Goal: Information Seeking & Learning: Learn about a topic

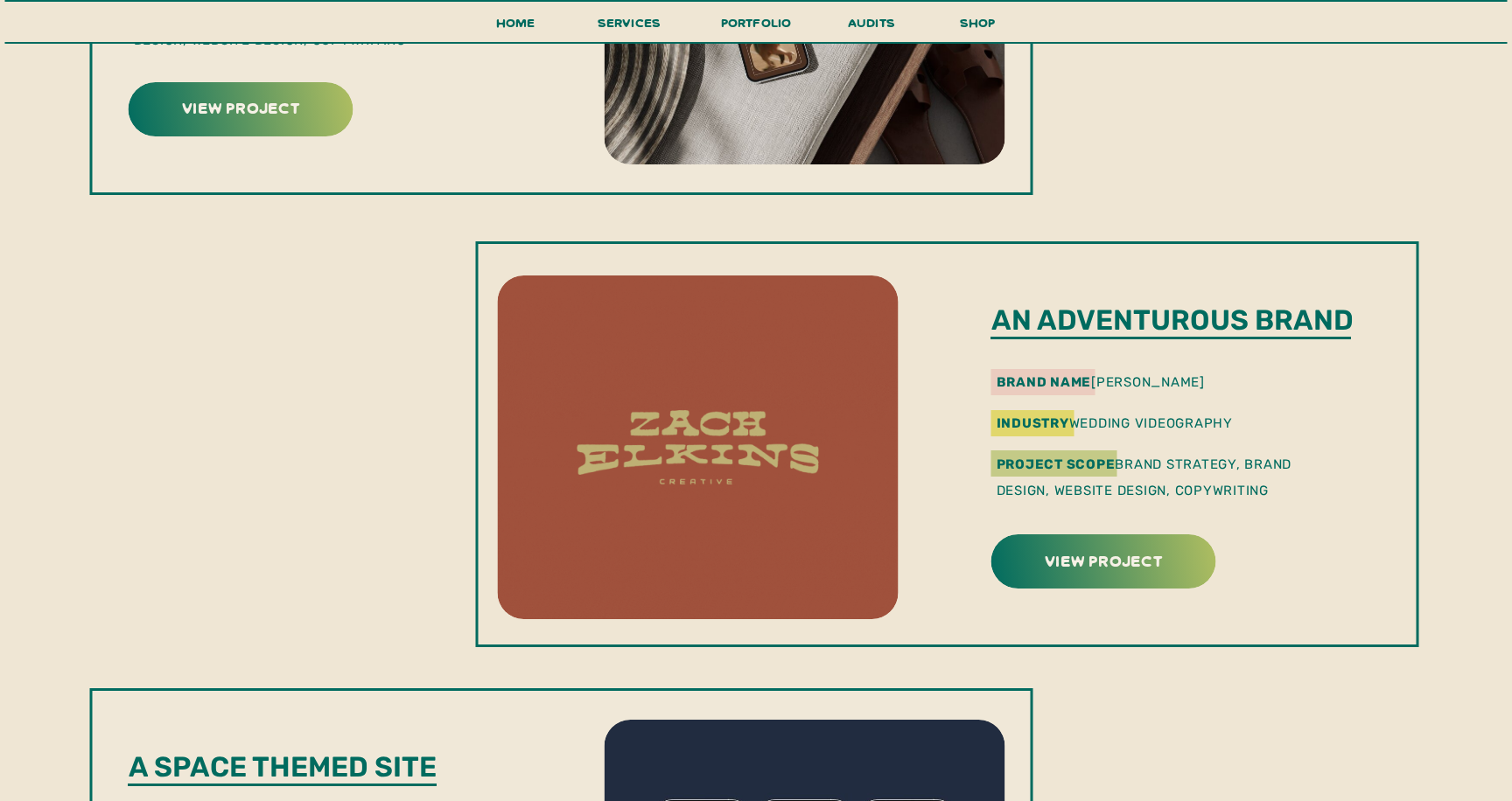
scroll to position [1982, 0]
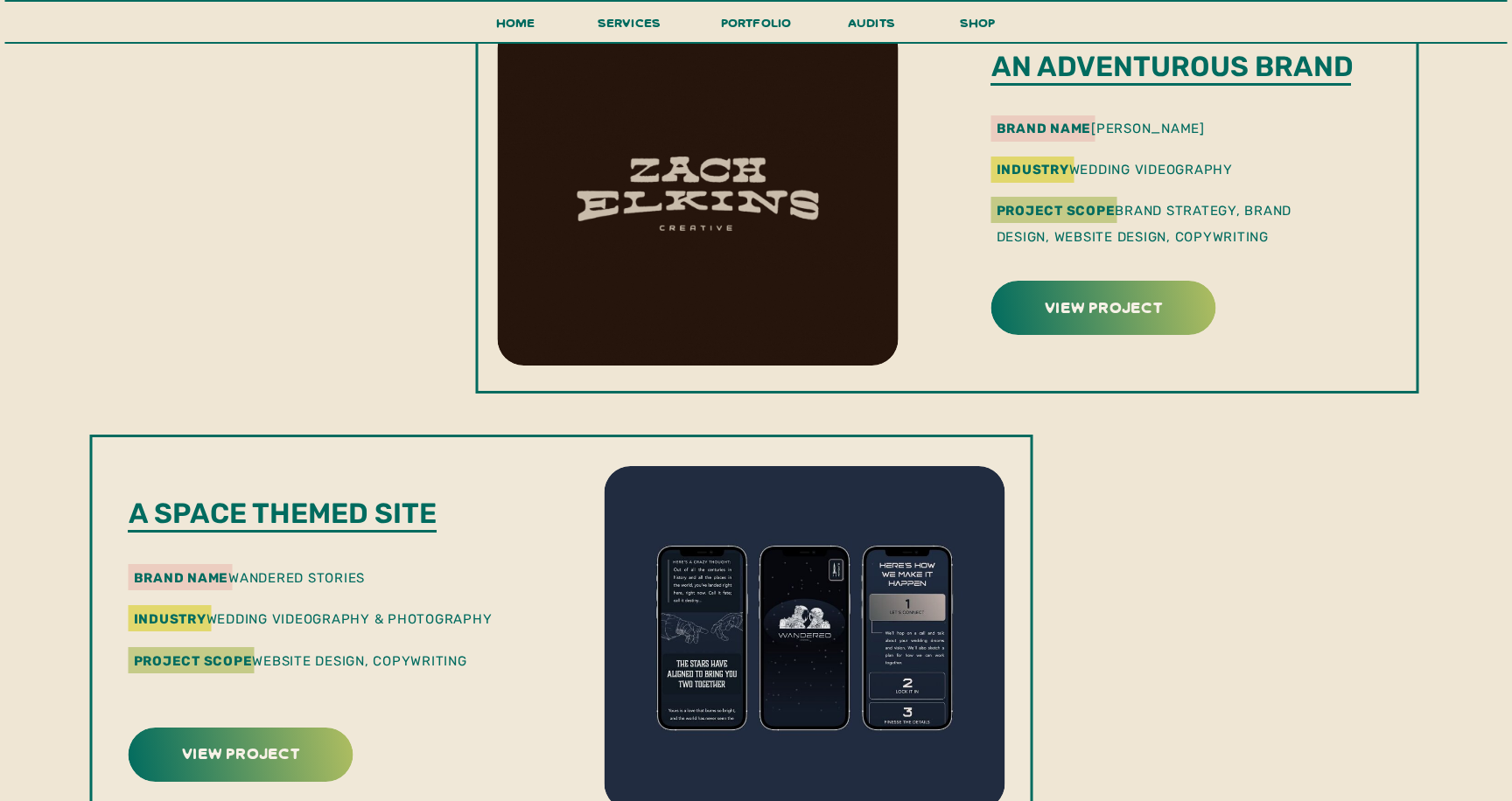
drag, startPoint x: 869, startPoint y: 208, endPoint x: 691, endPoint y: 0, distance: 273.8
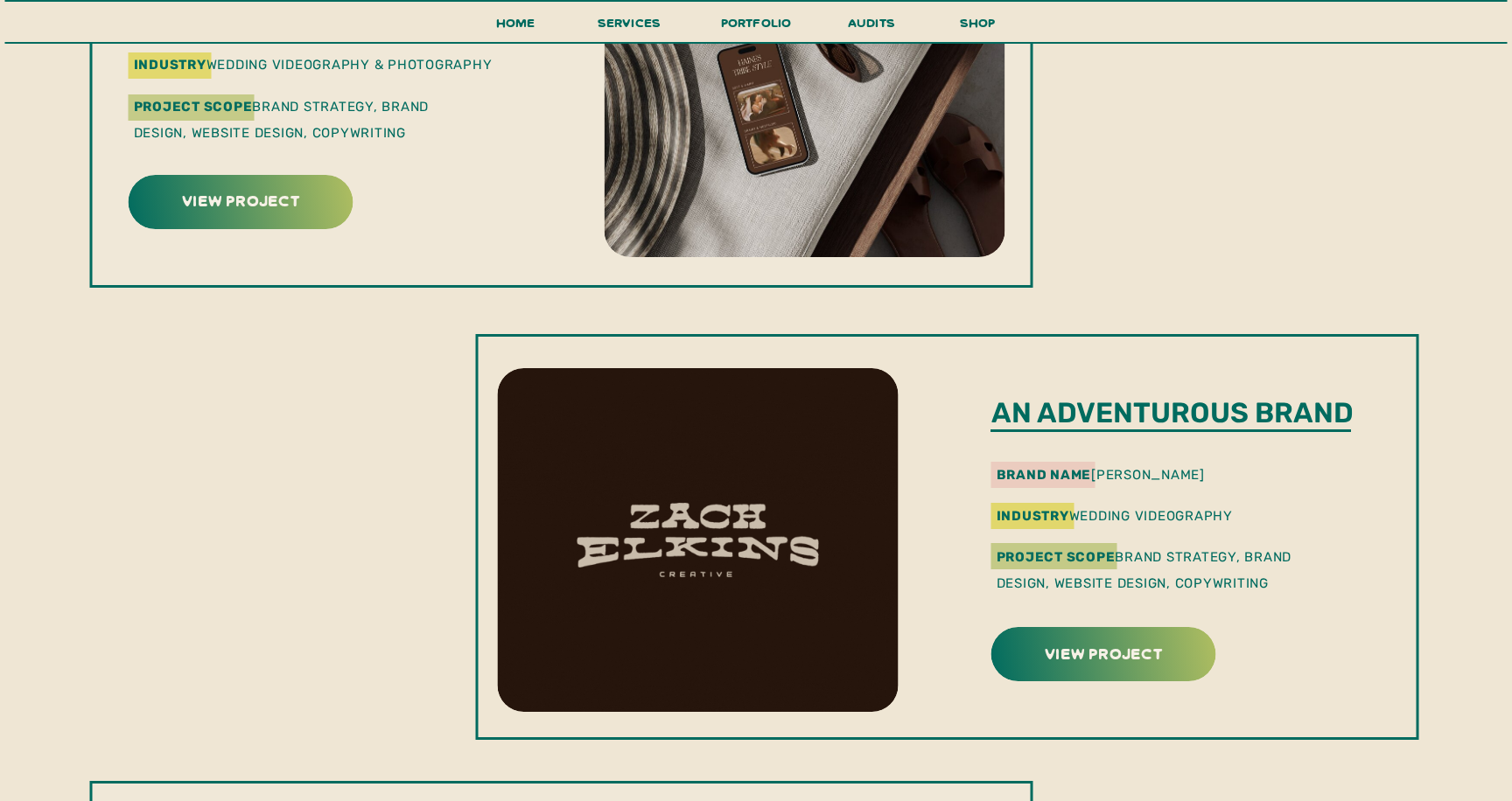
scroll to position [1556, 0]
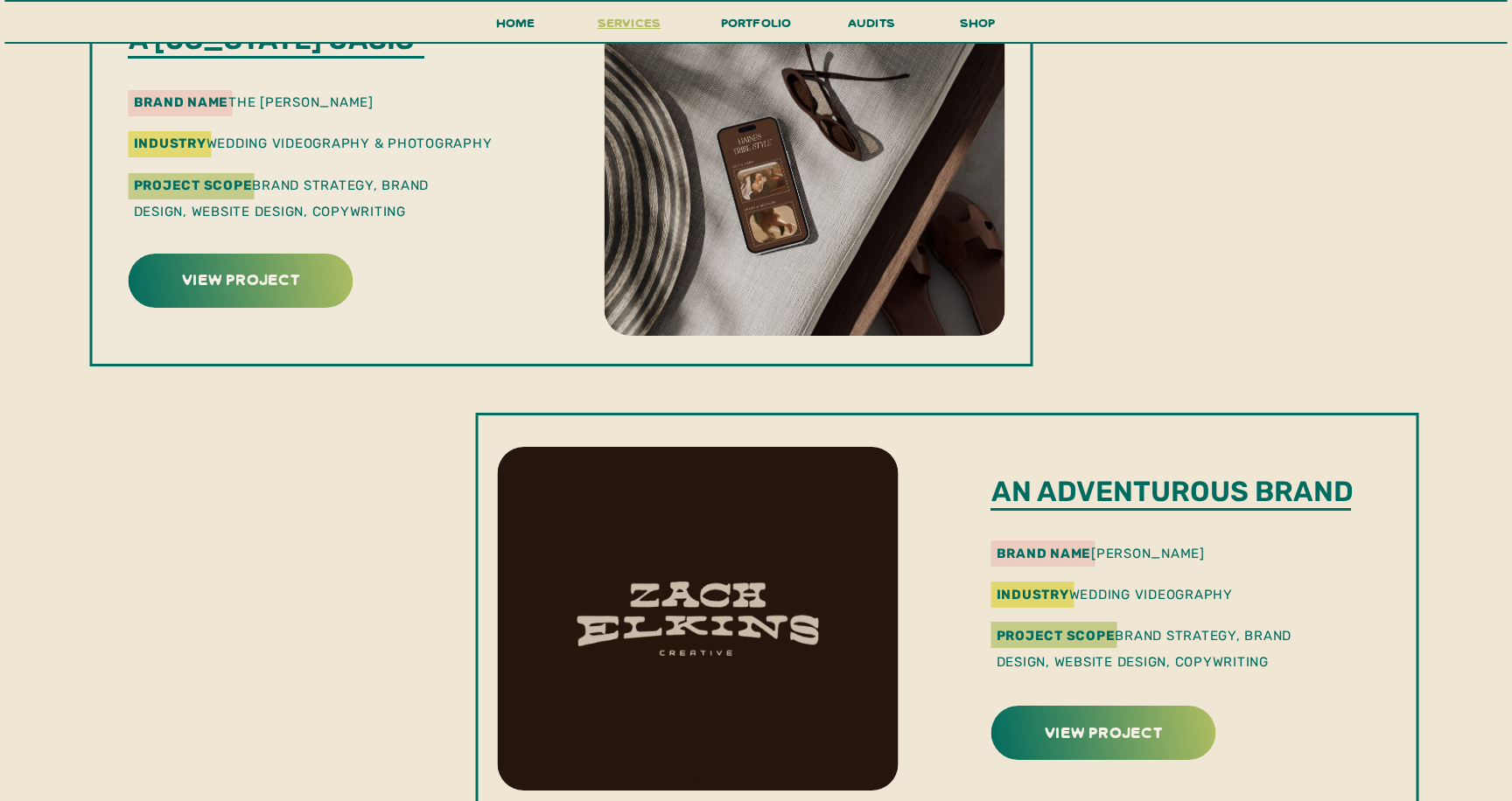
click at [638, 23] on span "services" at bounding box center [629, 22] width 64 height 16
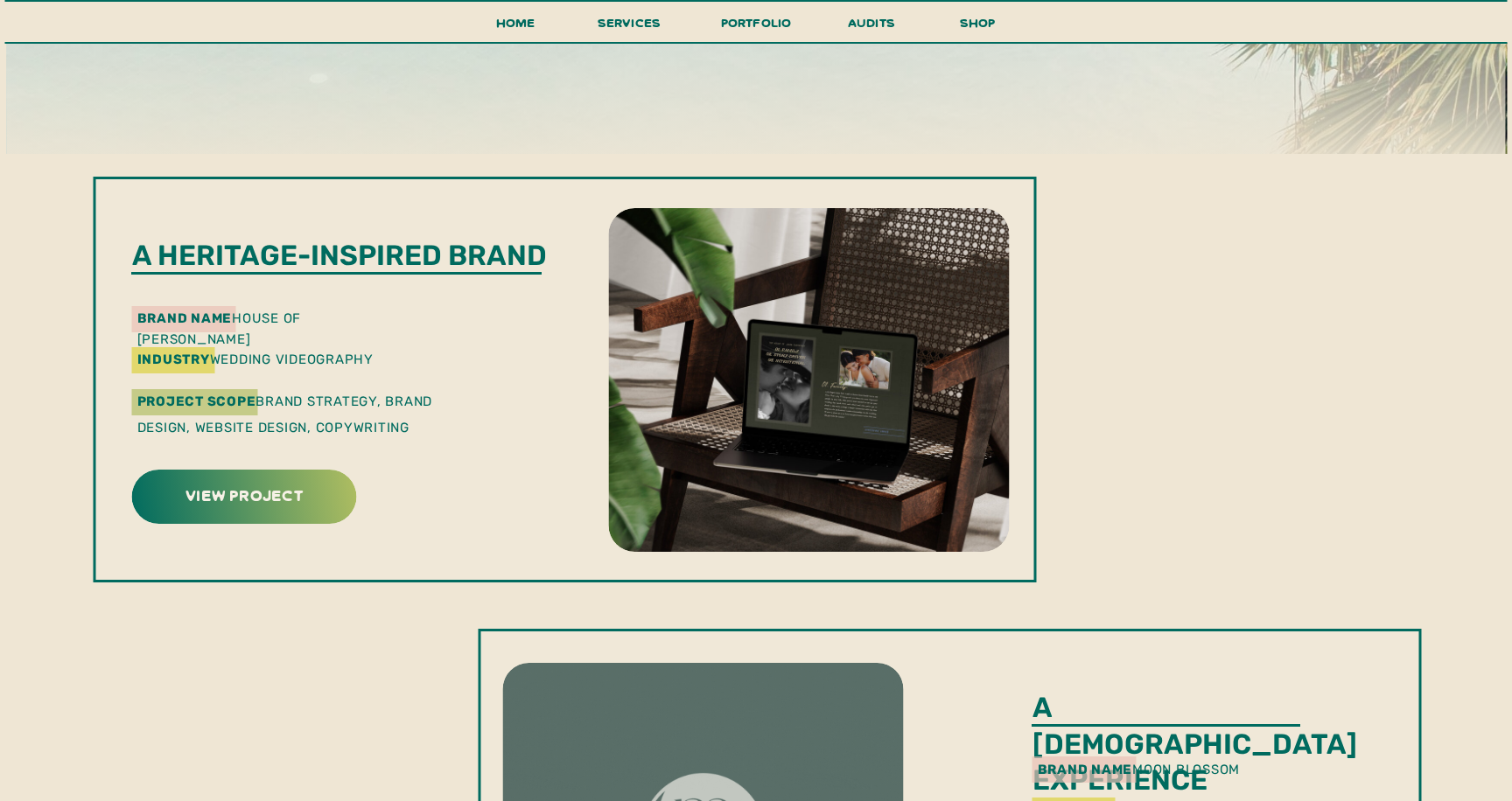
scroll to position [0, 0]
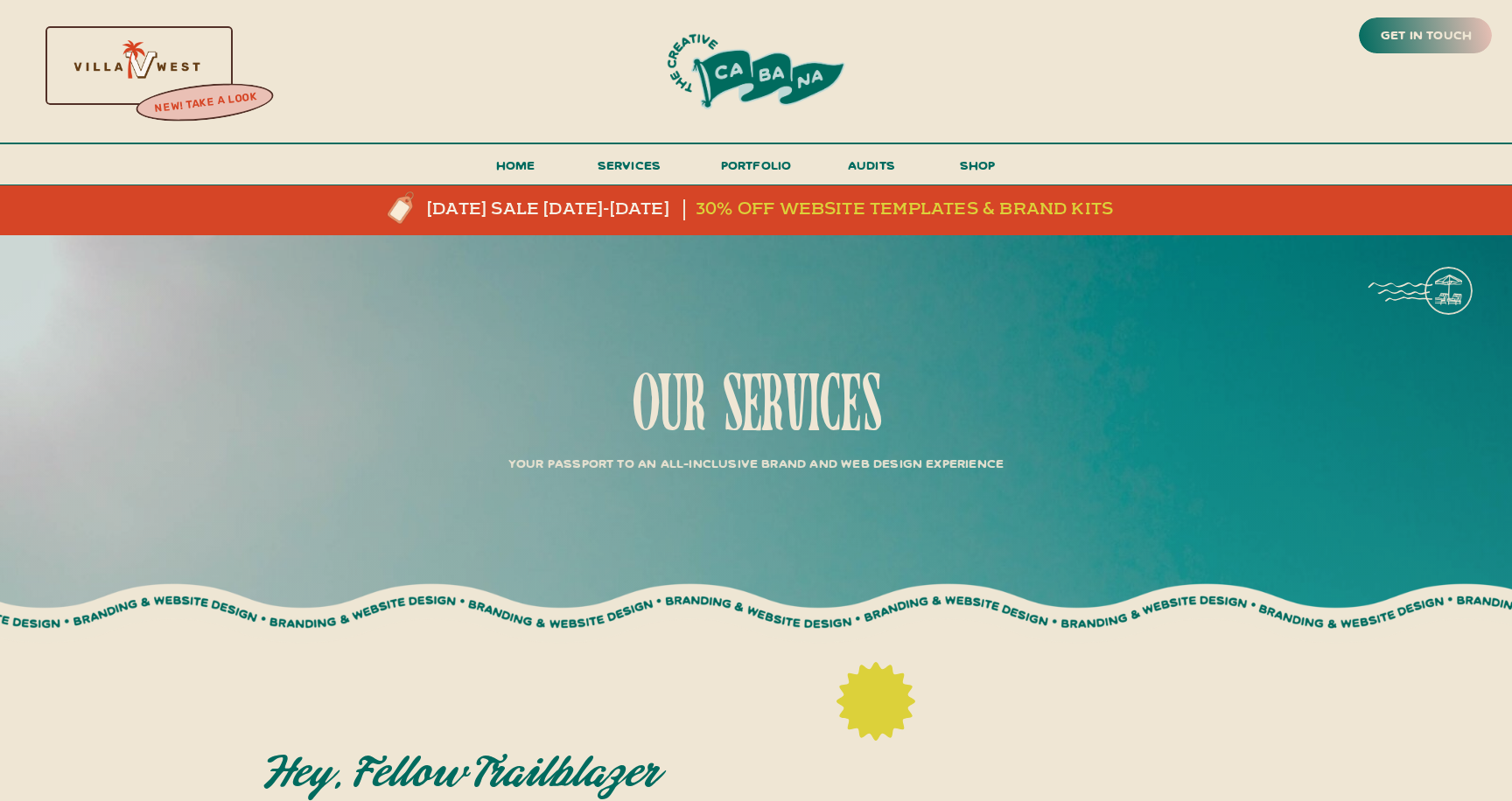
click at [821, 203] on h3 "30% off website templates & brand kits" at bounding box center [913, 210] width 434 height 21
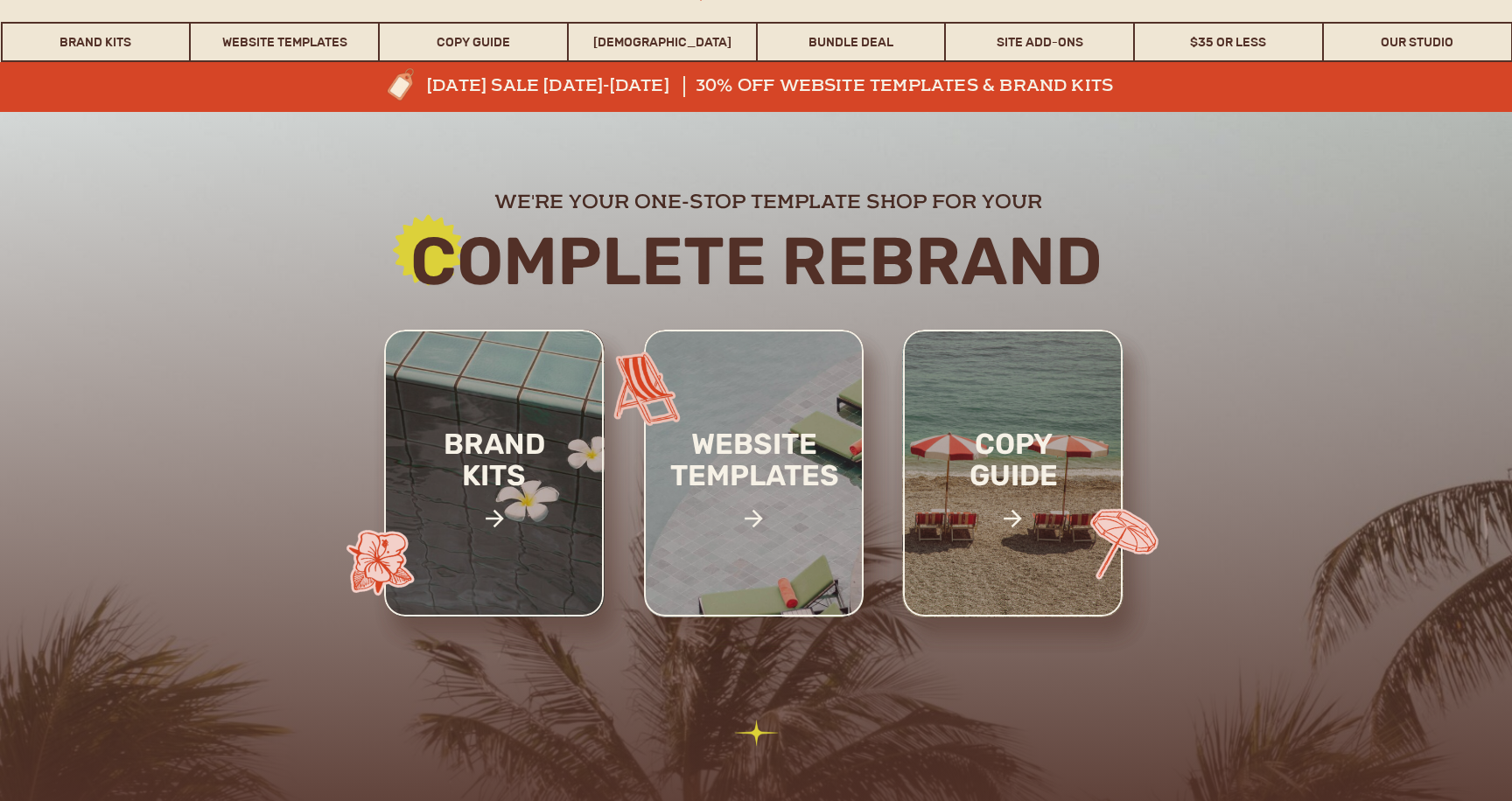
scroll to position [167, 0]
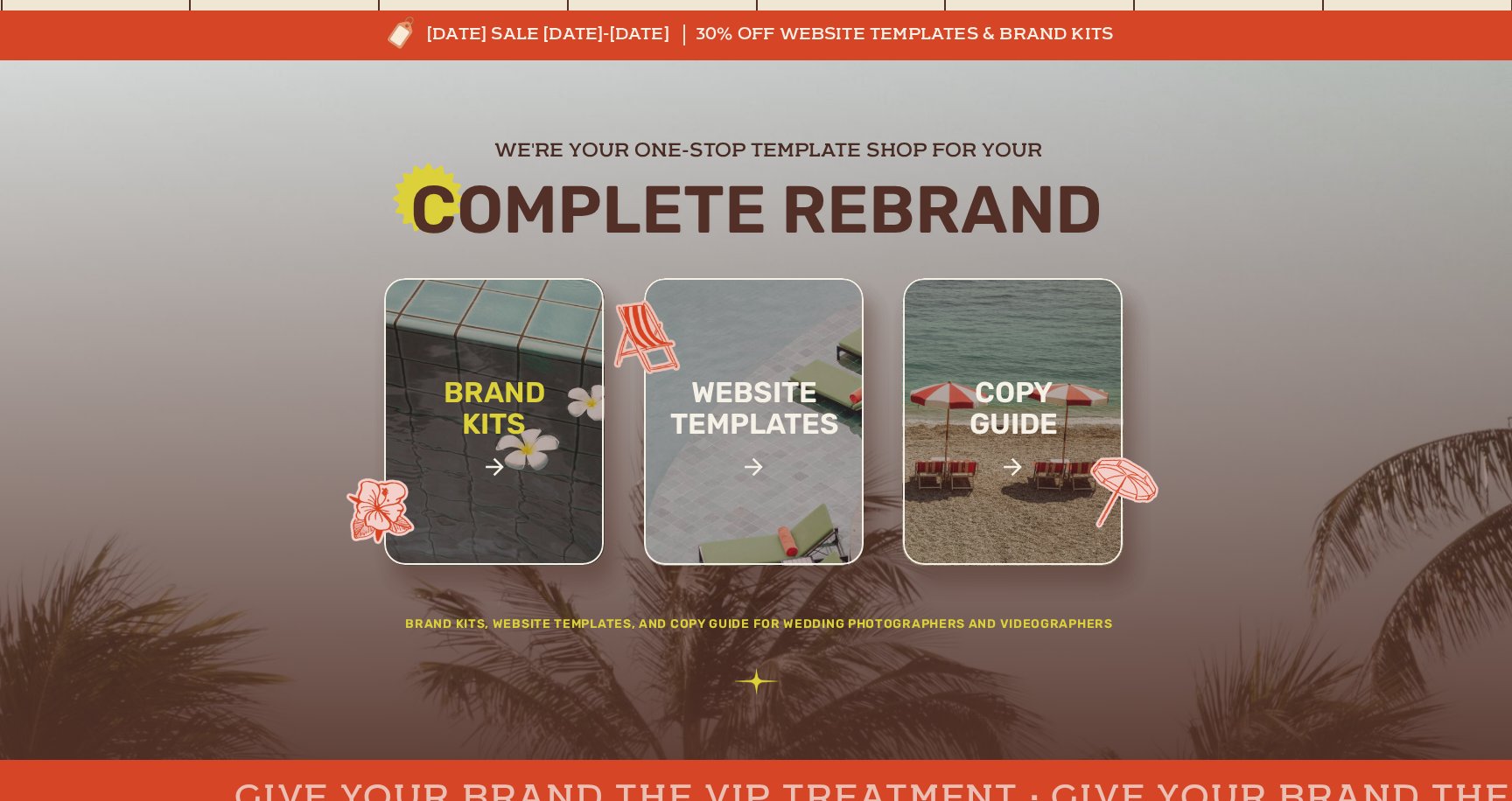
click at [549, 454] on h2 "brand kits" at bounding box center [494, 437] width 148 height 122
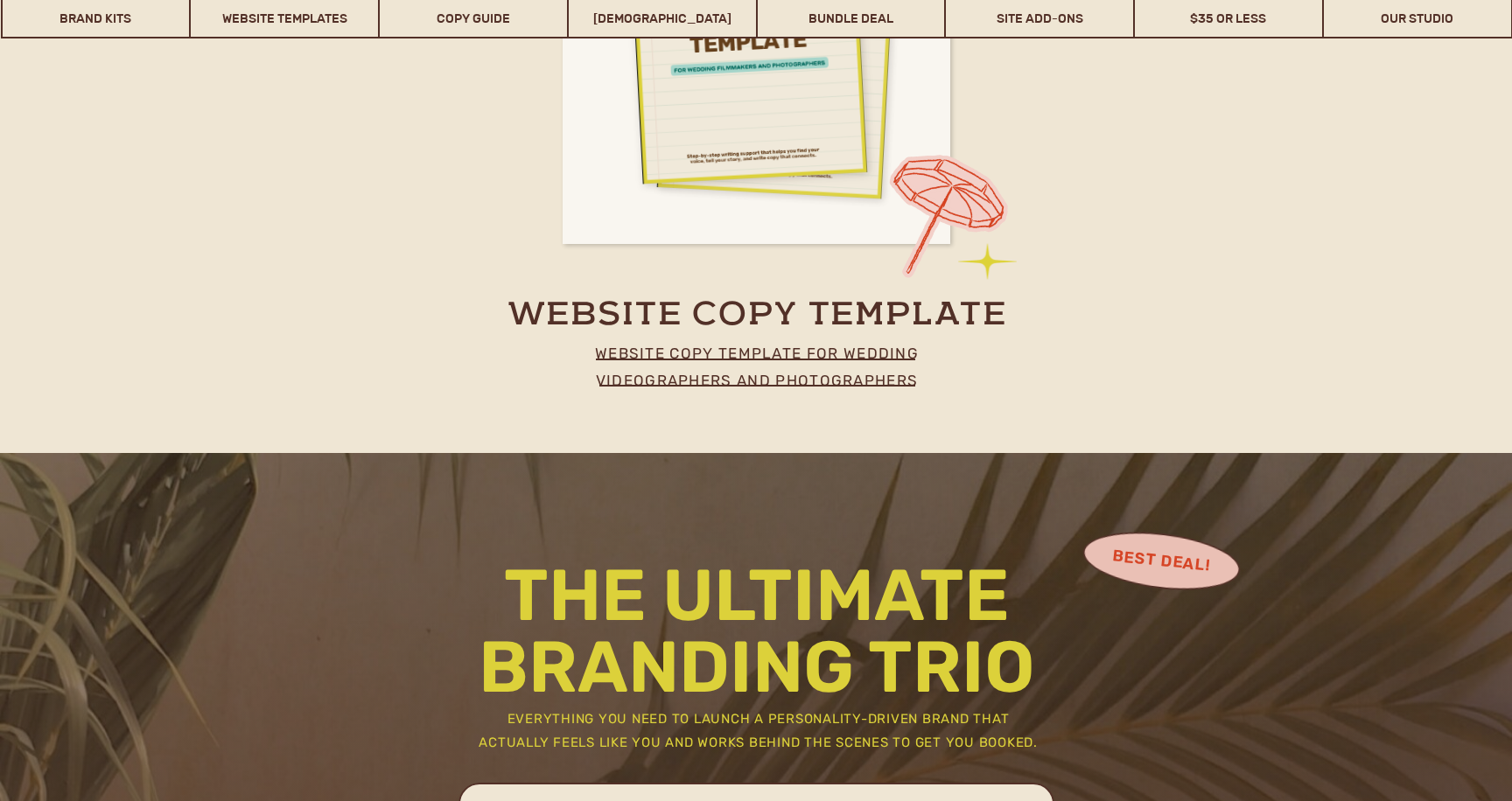
scroll to position [7678, 0]
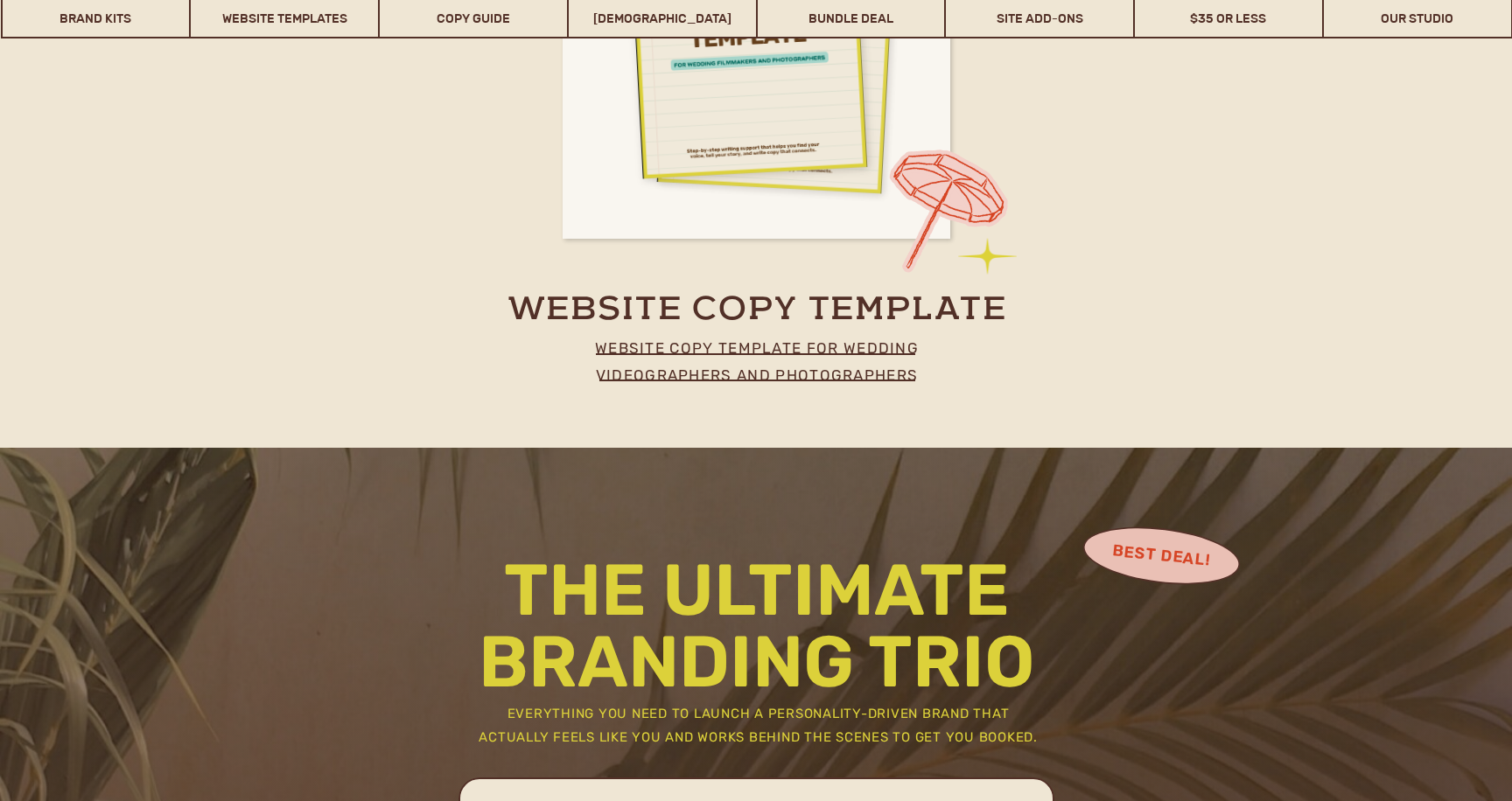
click at [710, 374] on p "website copy template for wedding videographers and photographers" at bounding box center [757, 357] width 387 height 45
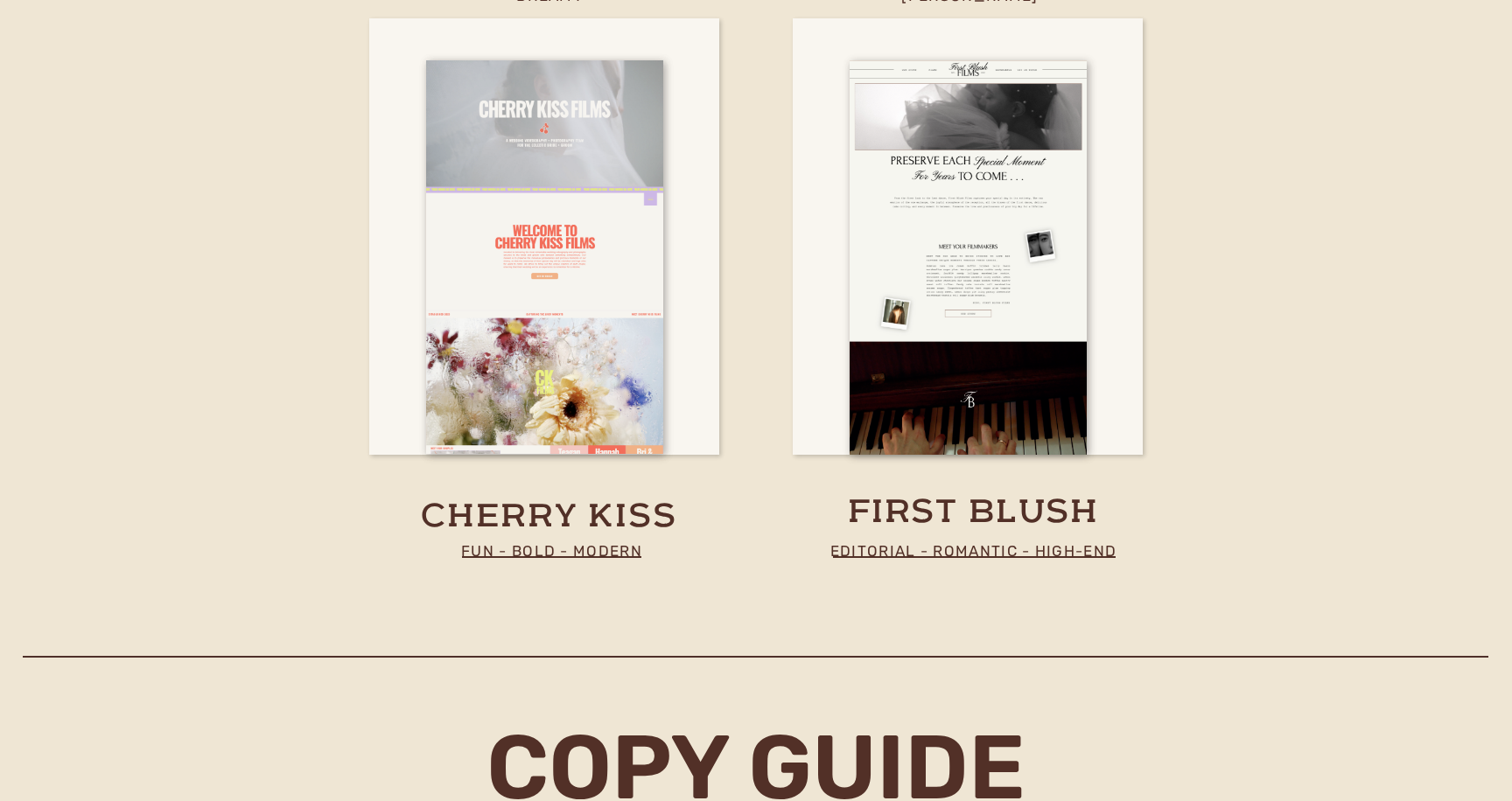
scroll to position [6508, 0]
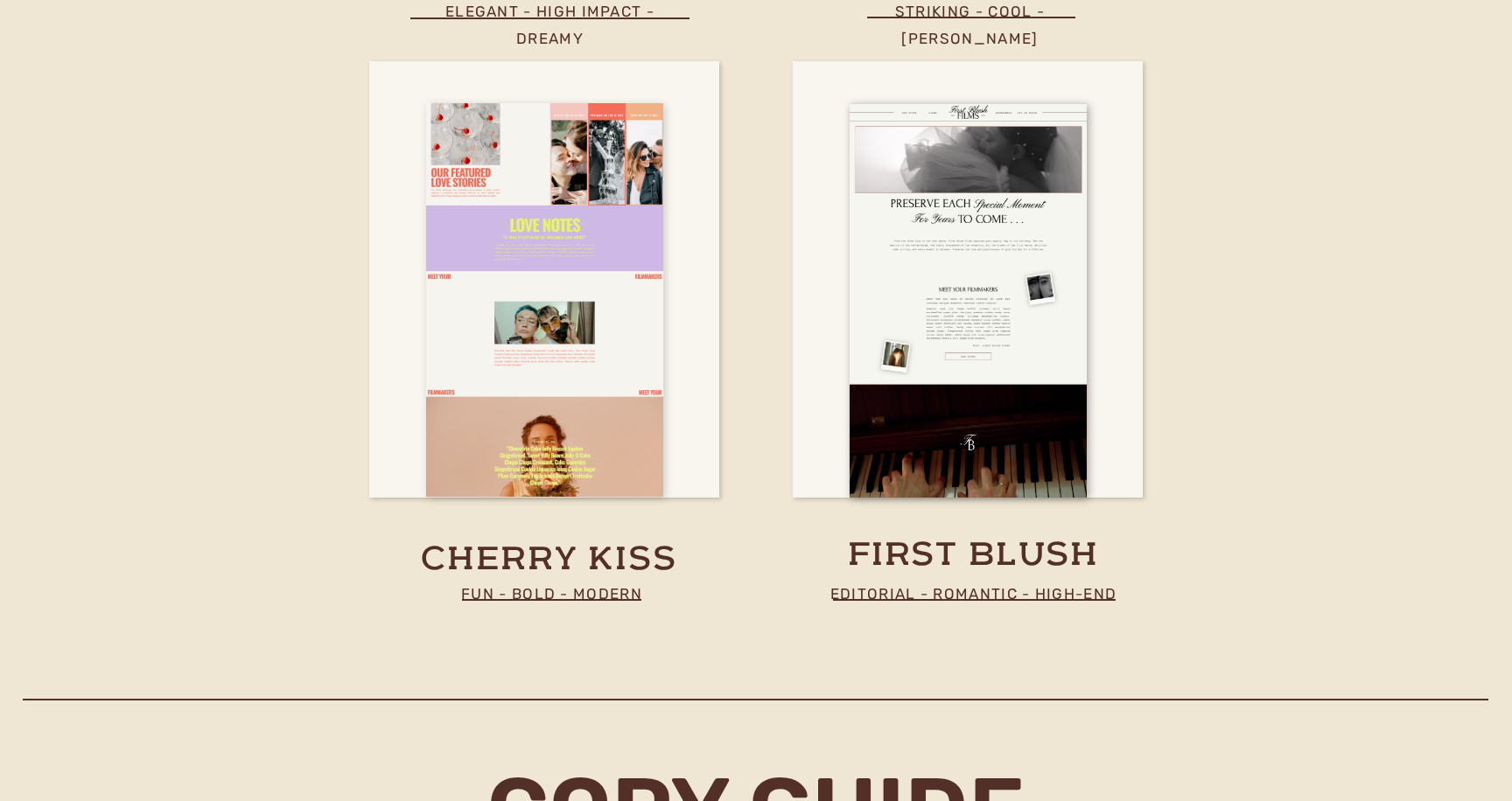
click at [500, 277] on div at bounding box center [544, 300] width 237 height 393
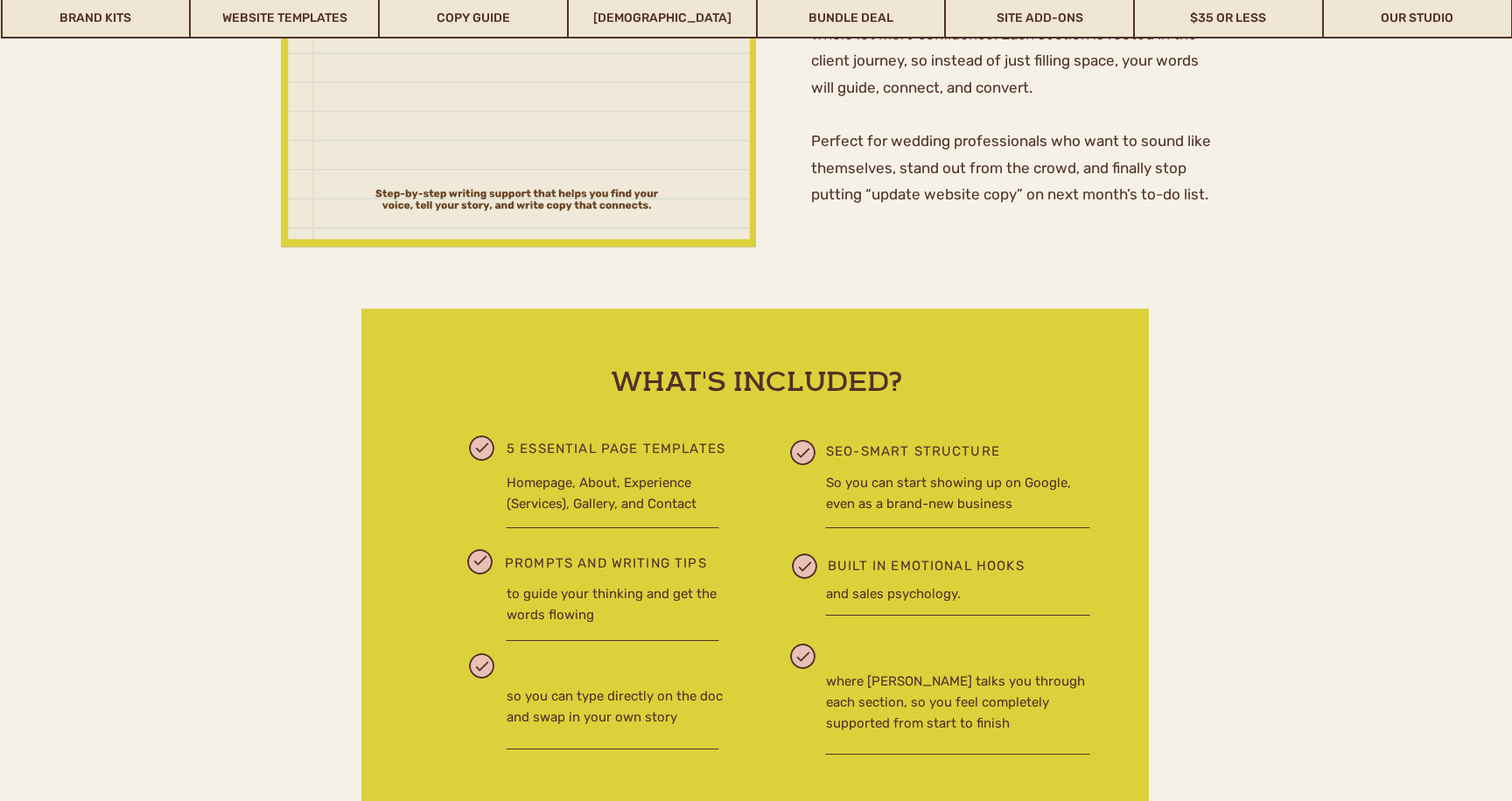
scroll to position [914, 0]
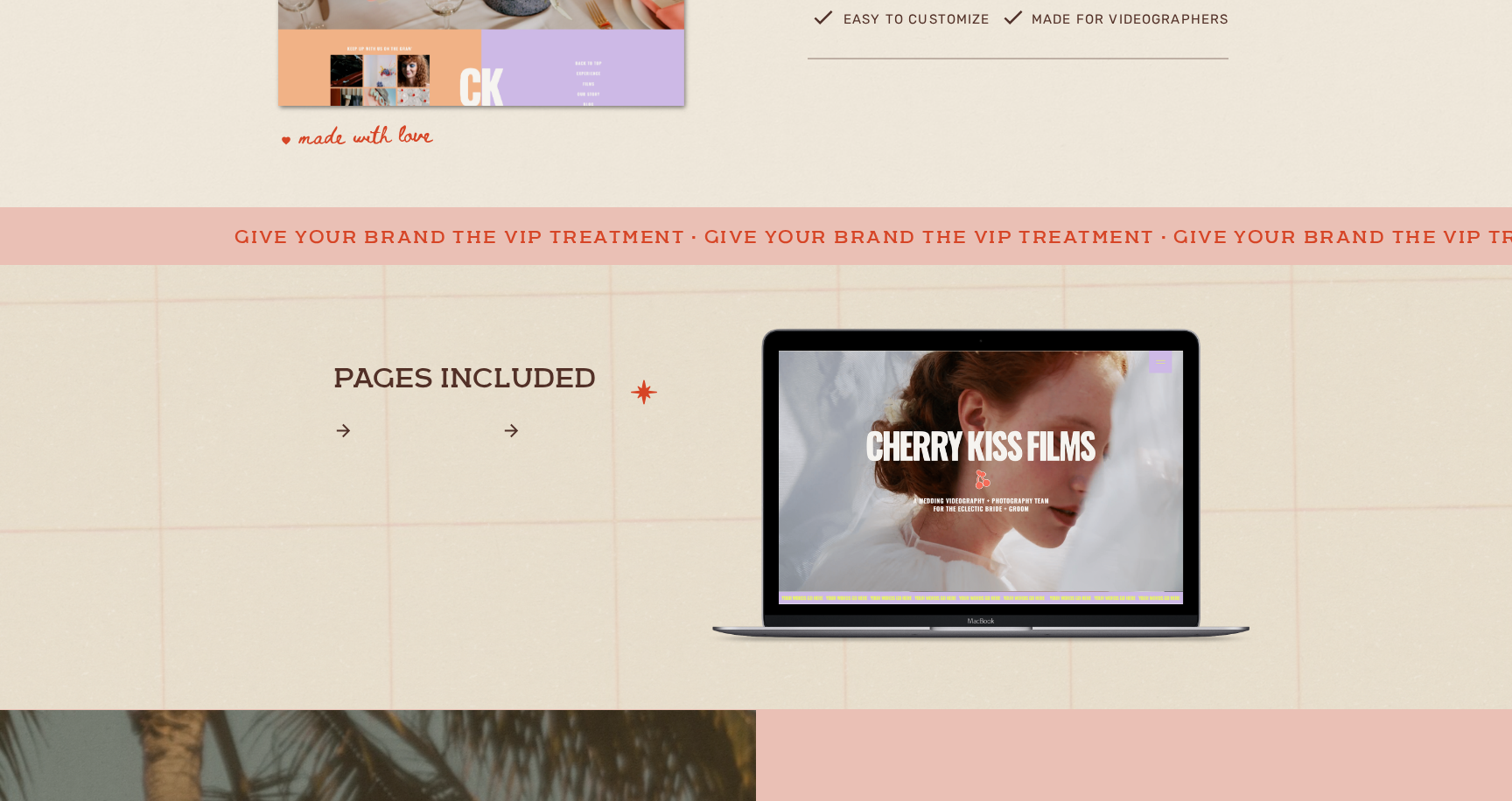
scroll to position [988, 0]
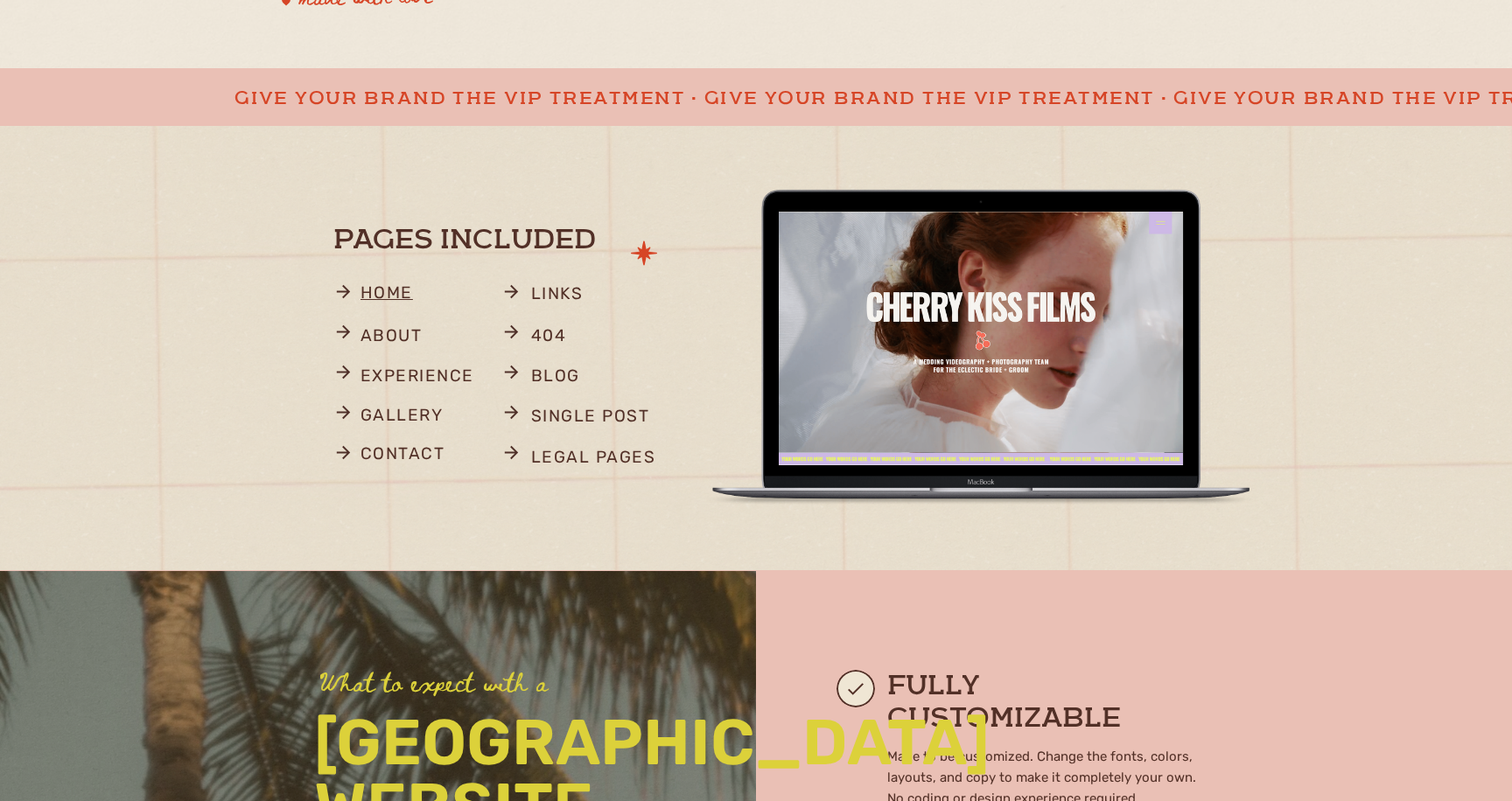
click at [387, 298] on p "home" at bounding box center [392, 295] width 64 height 34
